Goal: Task Accomplishment & Management: Use online tool/utility

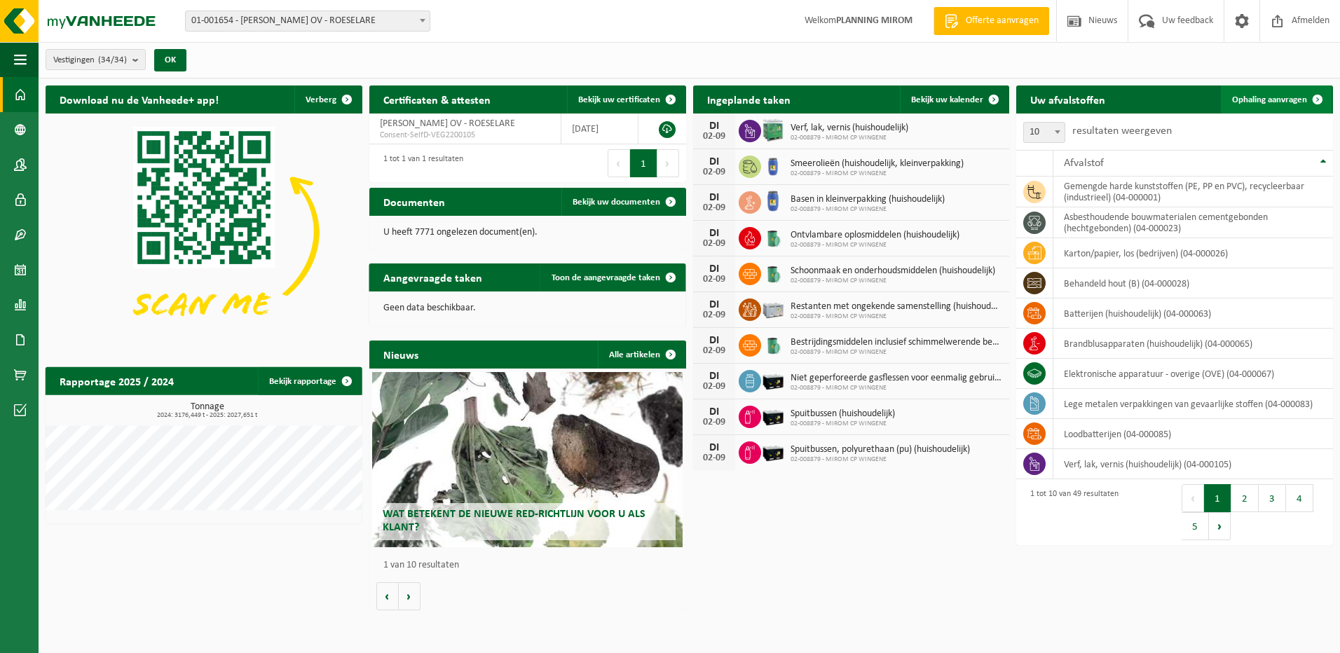
click at [1266, 99] on span "Ophaling aanvragen" at bounding box center [1269, 99] width 75 height 9
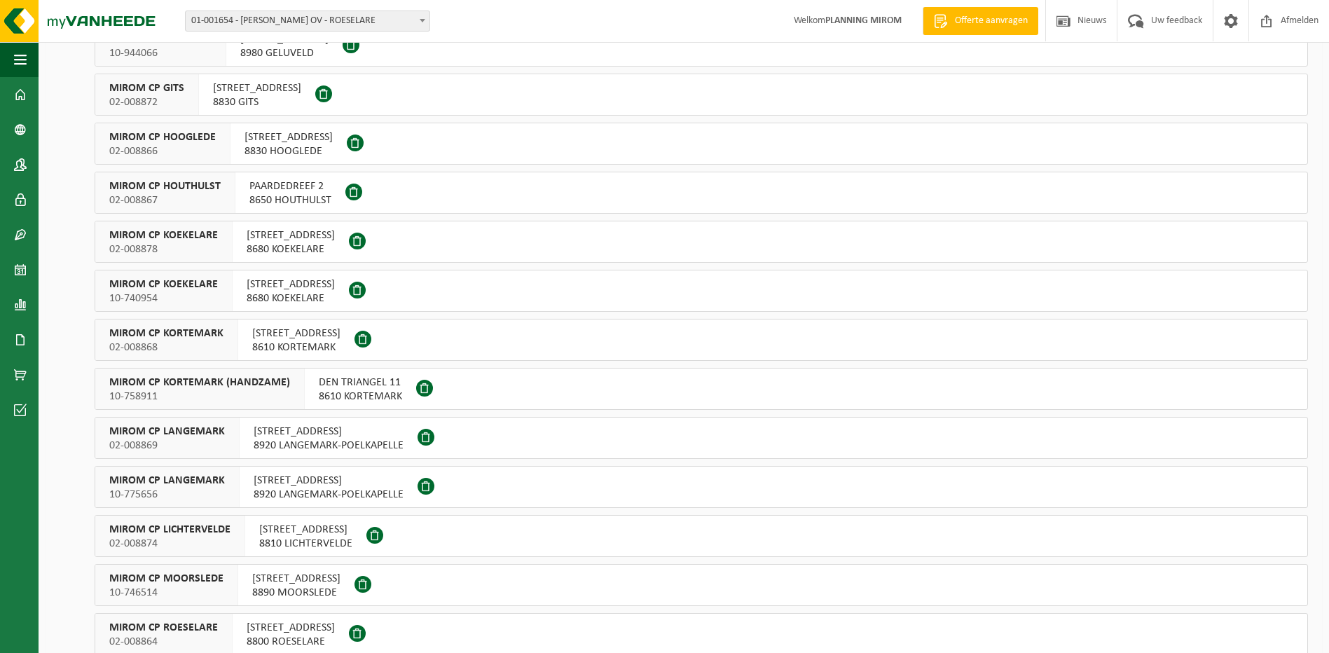
scroll to position [350, 0]
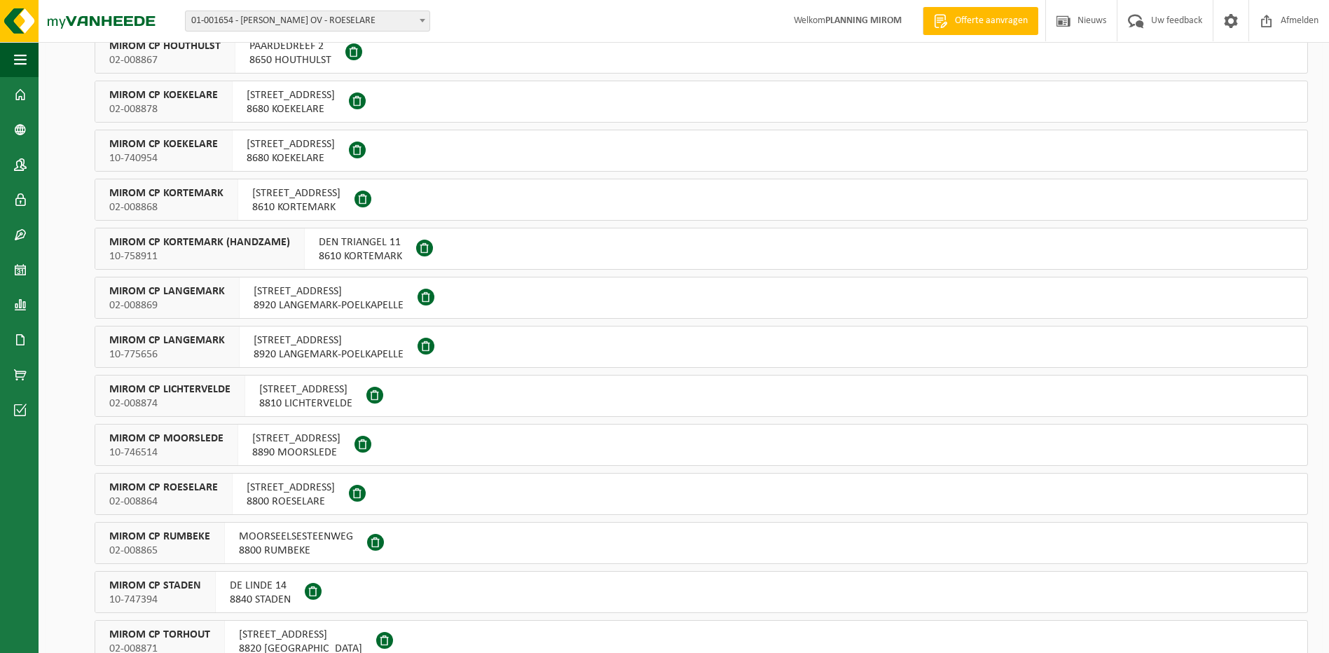
click at [300, 485] on span "OOSTNIEUWKERKSESTEENWEG 121" at bounding box center [291, 488] width 88 height 14
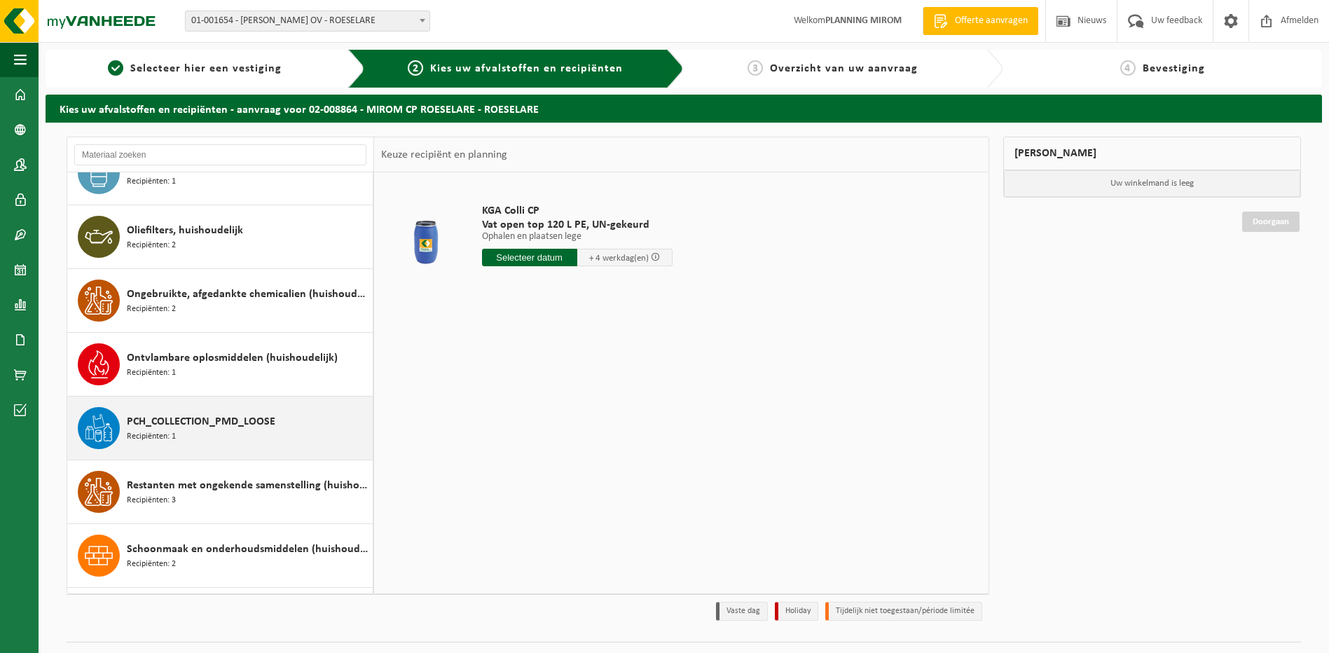
scroll to position [1191, 0]
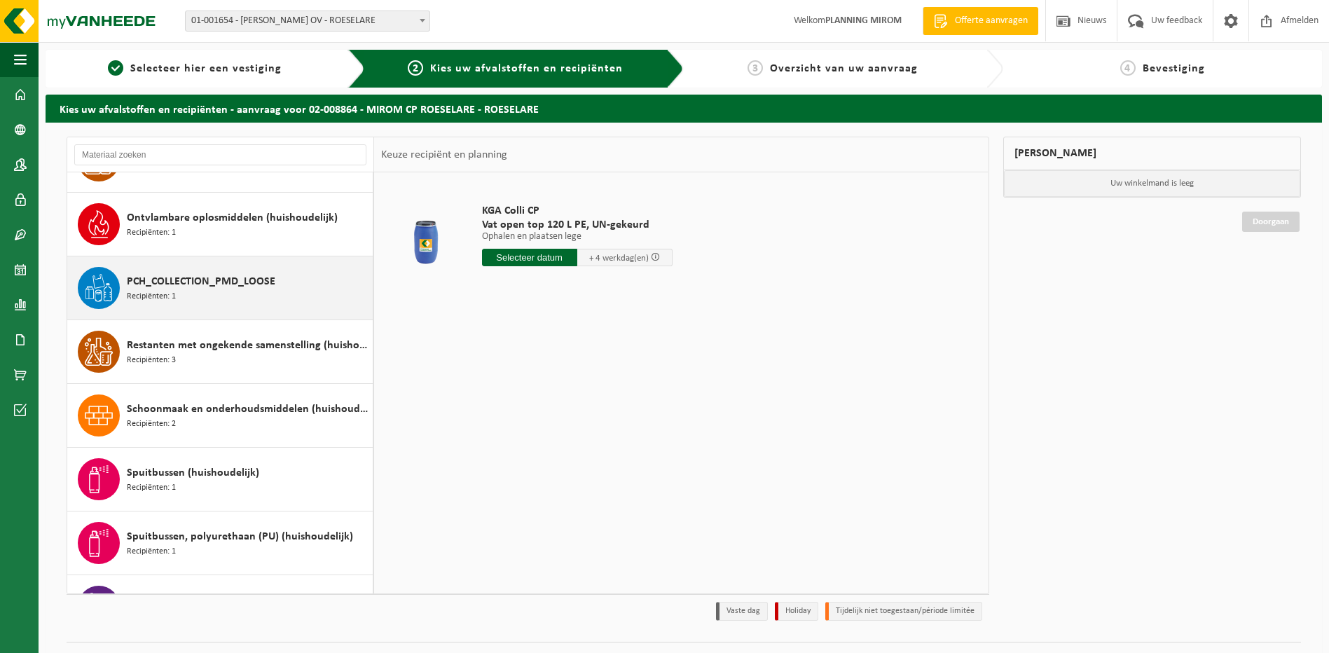
click at [214, 275] on span "PCH_COLLECTION_PMD_LOOSE" at bounding box center [201, 281] width 149 height 17
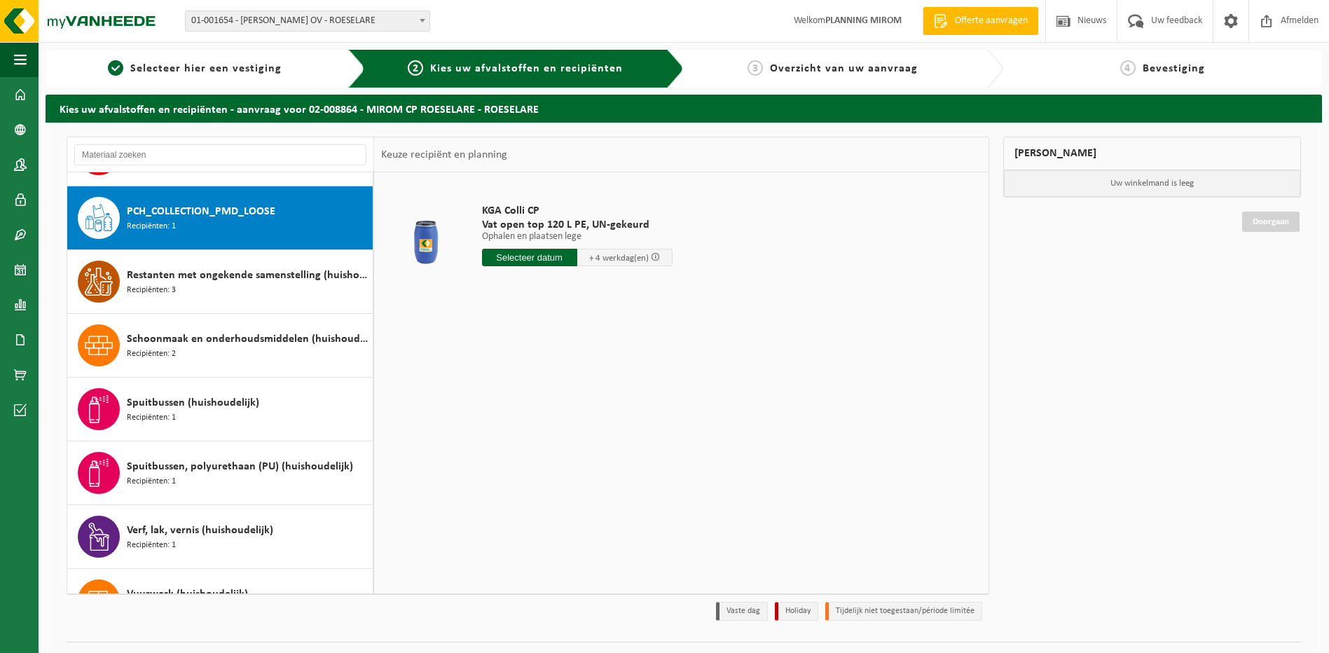
scroll to position [1276, 0]
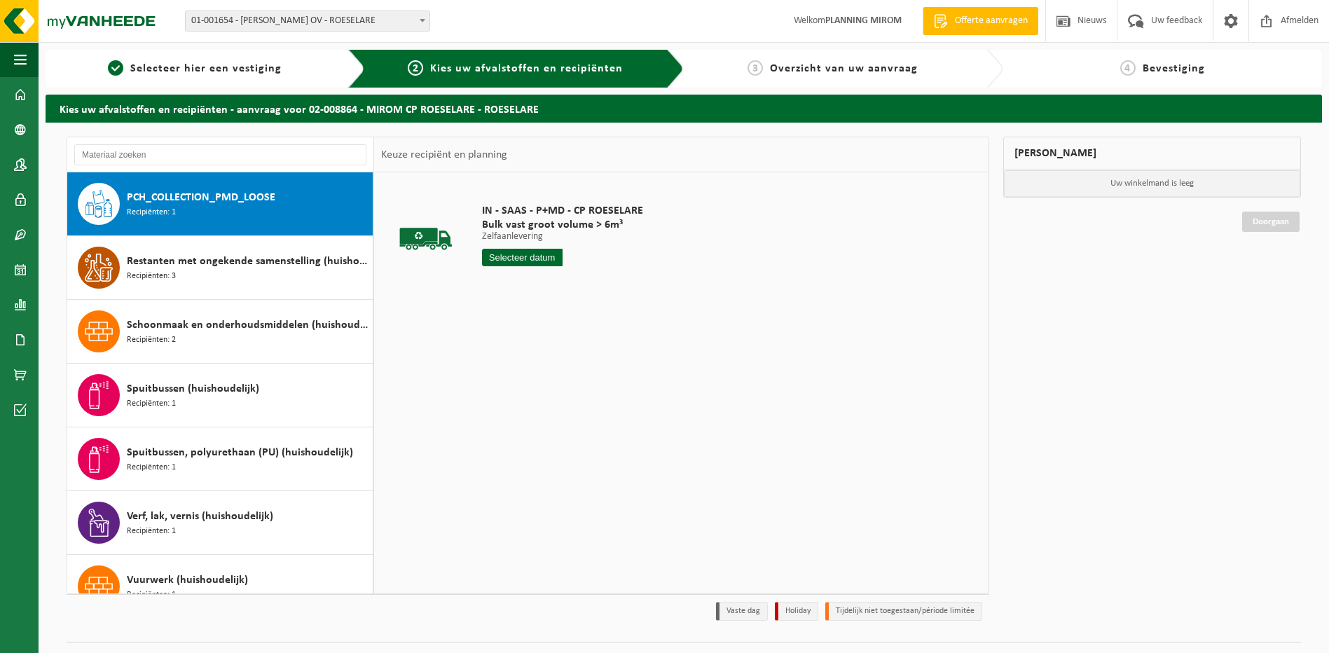
click at [516, 257] on input "text" at bounding box center [522, 258] width 81 height 18
click at [643, 289] on icon at bounding box center [641, 289] width 22 height 22
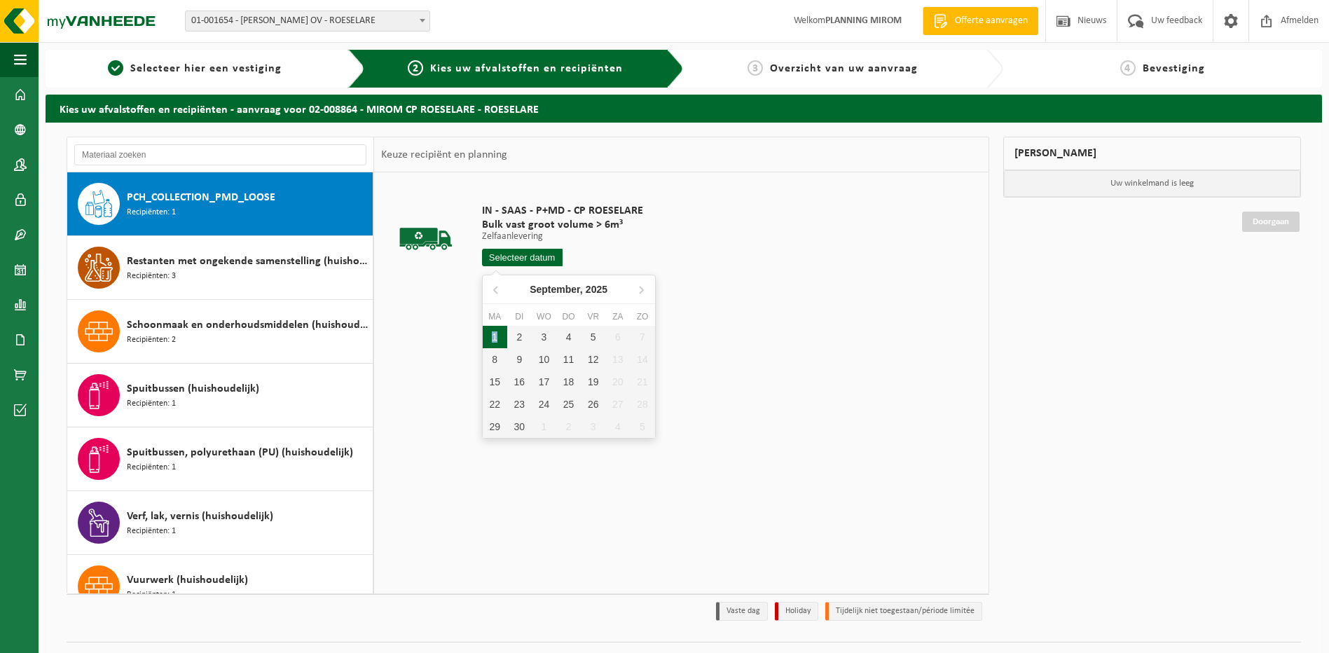
click at [496, 334] on div "1" at bounding box center [495, 337] width 25 height 22
type input "Van 2025-09-01"
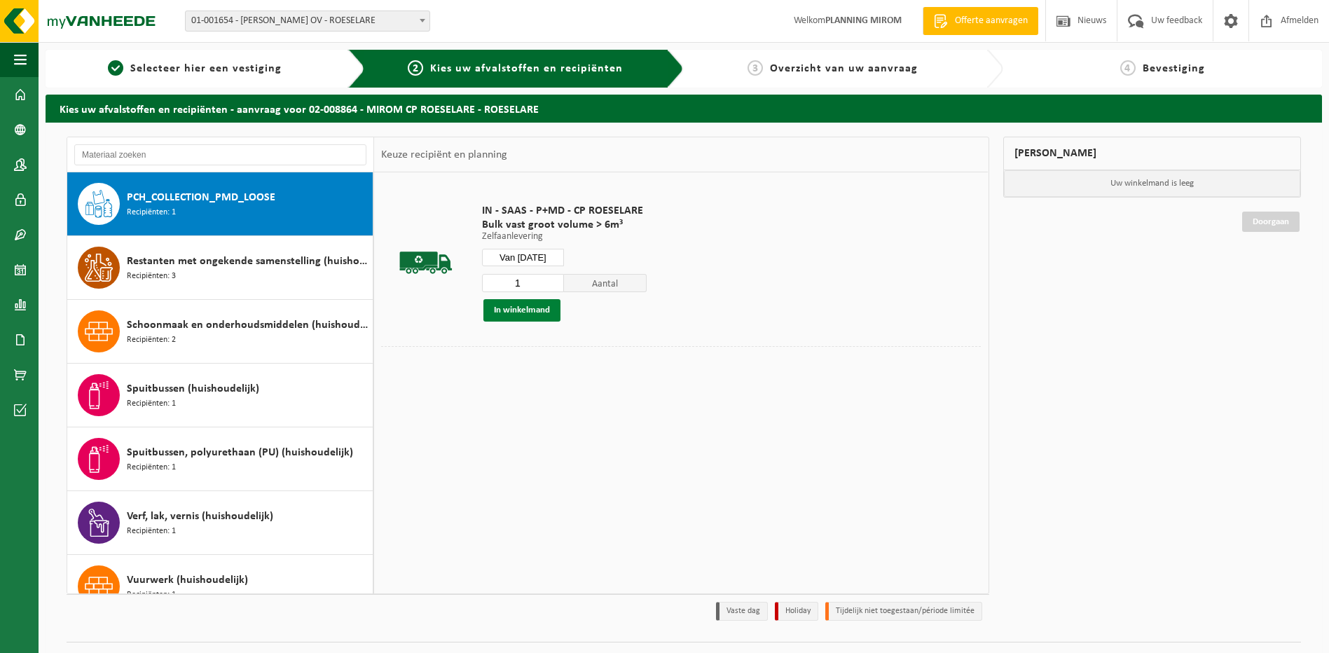
click at [540, 305] on button "In winkelmand" at bounding box center [522, 310] width 77 height 22
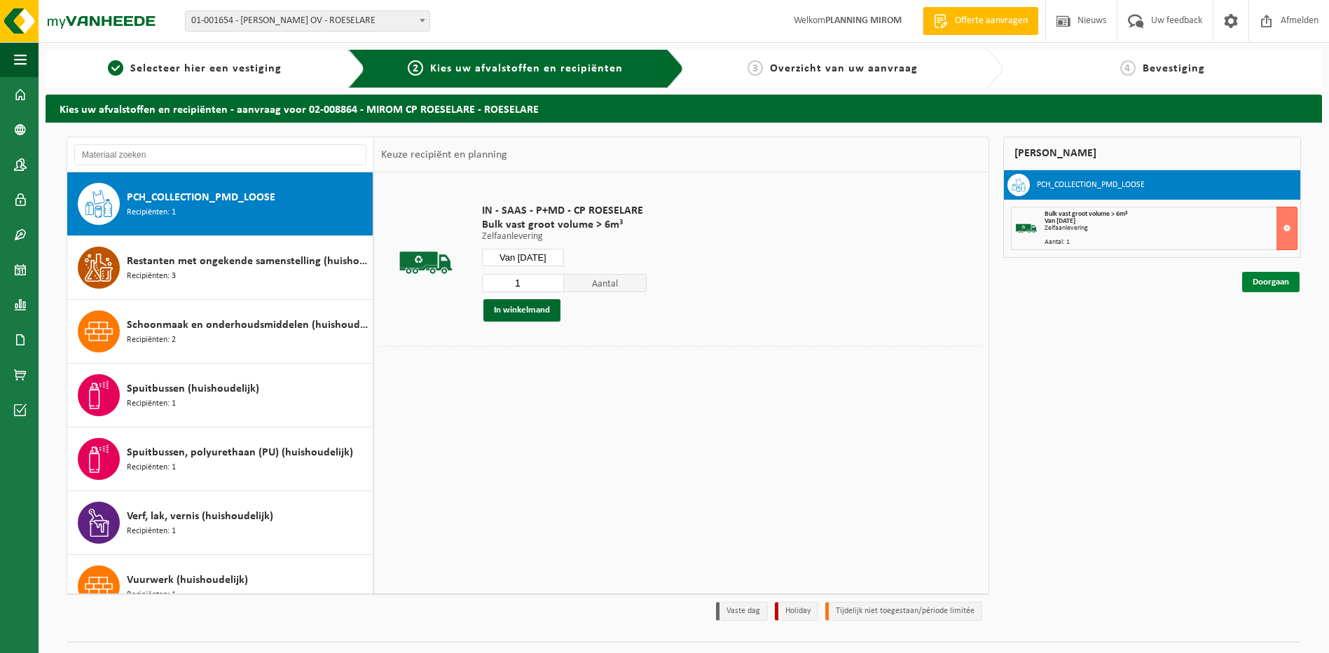
click at [1266, 279] on link "Doorgaan" at bounding box center [1271, 282] width 57 height 20
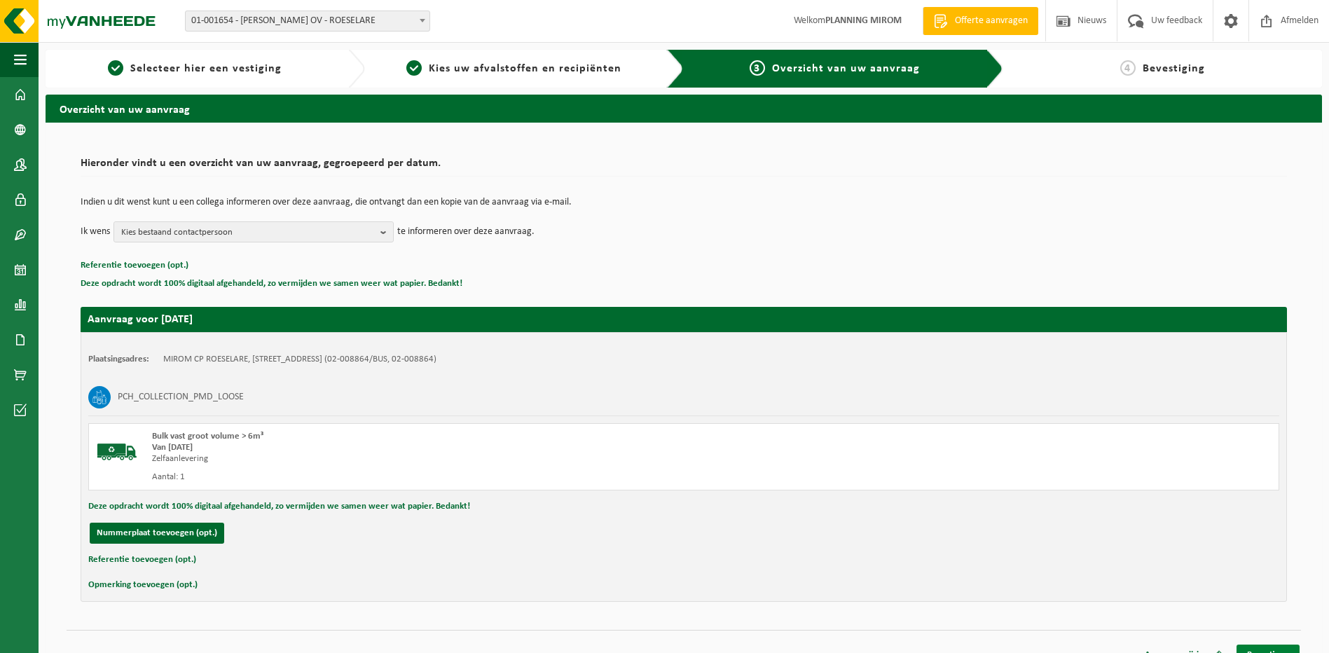
click at [1270, 646] on link "Bevestigen" at bounding box center [1268, 655] width 63 height 20
